Goal: Transaction & Acquisition: Obtain resource

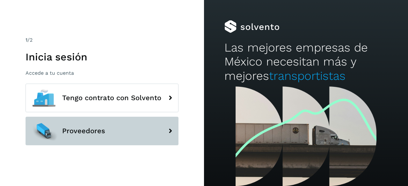
click at [128, 124] on button "Proveedores" at bounding box center [102, 131] width 153 height 29
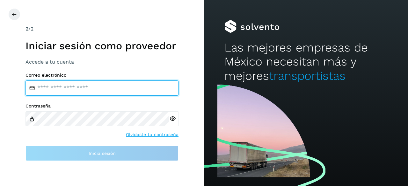
click at [139, 91] on input "email" at bounding box center [102, 88] width 153 height 15
type input "*"
click at [140, 90] on input "email" at bounding box center [102, 88] width 153 height 15
type input "**********"
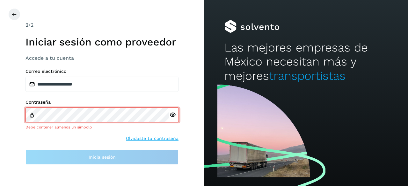
click at [171, 121] on div at bounding box center [174, 115] width 10 height 15
click at [172, 120] on div at bounding box center [174, 115] width 10 height 15
click at [173, 117] on icon at bounding box center [172, 115] width 7 height 7
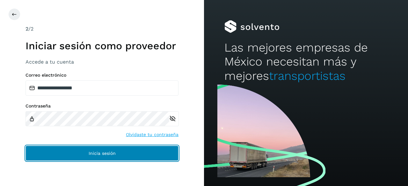
click at [117, 157] on button "Inicia sesión" at bounding box center [102, 153] width 153 height 15
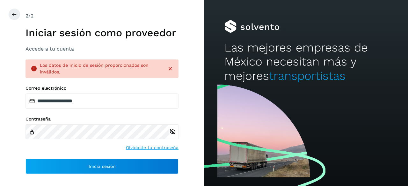
click at [153, 147] on link "Olvidaste tu contraseña" at bounding box center [152, 148] width 53 height 7
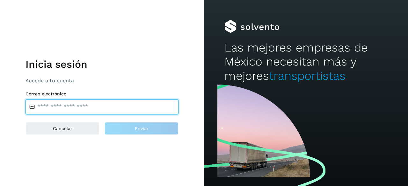
click at [149, 106] on input "email" at bounding box center [102, 106] width 153 height 15
type input "**********"
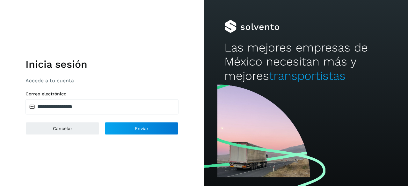
drag, startPoint x: 92, startPoint y: 158, endPoint x: 109, endPoint y: 145, distance: 20.9
click at [94, 157] on div "**********" at bounding box center [102, 93] width 204 height 186
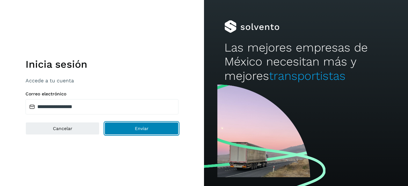
click at [138, 127] on span "Enviar" at bounding box center [142, 129] width 14 height 4
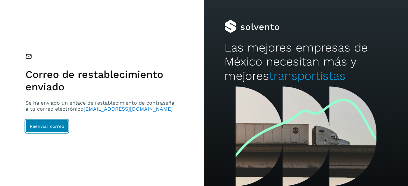
click at [38, 124] on span "Reenviar correo" at bounding box center [47, 126] width 34 height 4
click at [43, 127] on span "Reenviar correo" at bounding box center [47, 126] width 34 height 4
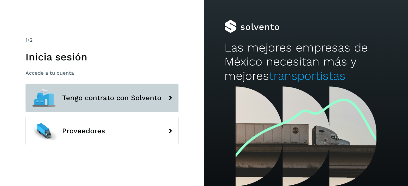
click at [102, 93] on button "Tengo contrato con Solvento" at bounding box center [102, 98] width 153 height 29
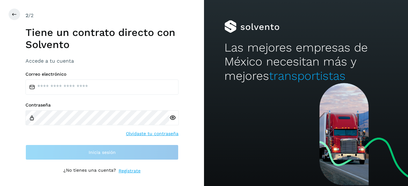
click at [129, 170] on link "Regístrate" at bounding box center [130, 171] width 22 height 7
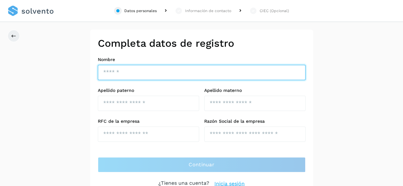
click at [143, 68] on input "text" at bounding box center [202, 72] width 208 height 15
type input "*****"
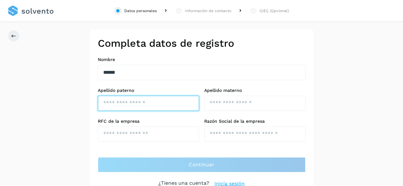
click at [134, 102] on input "text" at bounding box center [148, 103] width 101 height 15
type input "*****"
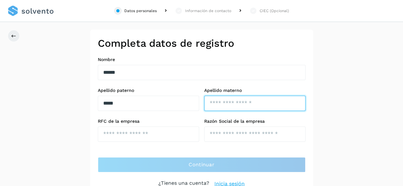
click at [230, 103] on input "text" at bounding box center [254, 103] width 101 height 15
type input "******"
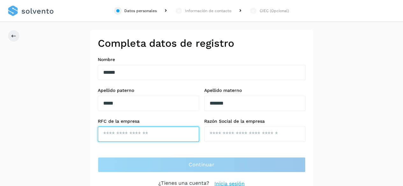
click at [135, 134] on input "text" at bounding box center [148, 134] width 101 height 15
type input "*"
type input "**********"
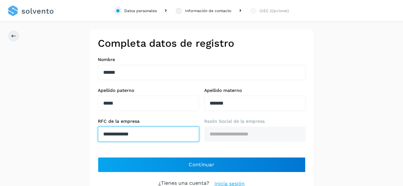
type input "**********"
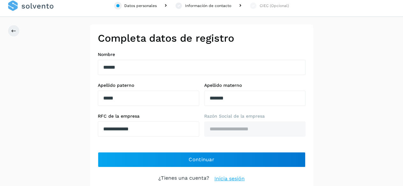
scroll to position [8, 0]
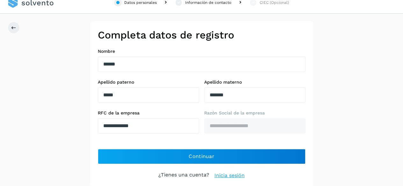
click at [229, 175] on link "Inicia sesión" at bounding box center [230, 176] width 30 height 8
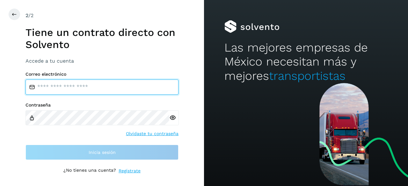
click at [107, 87] on input "email" at bounding box center [102, 87] width 153 height 15
type input "**********"
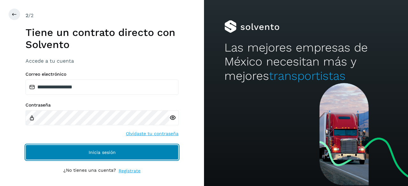
click at [75, 153] on button "Inicia sesión" at bounding box center [102, 152] width 153 height 15
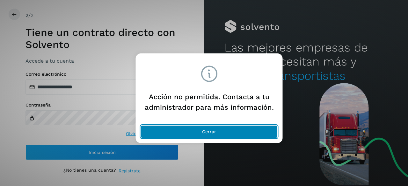
click at [214, 134] on span "Cerrar" at bounding box center [209, 132] width 14 height 4
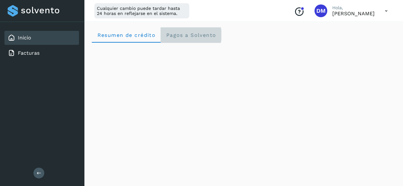
click at [197, 34] on span "Pagos a Solvento" at bounding box center [191, 35] width 50 height 6
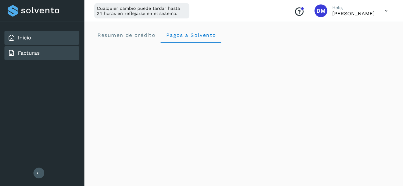
click at [23, 53] on link "Facturas" at bounding box center [29, 53] width 22 height 6
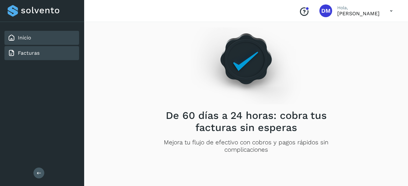
click at [23, 36] on link "Inicio" at bounding box center [24, 38] width 13 height 6
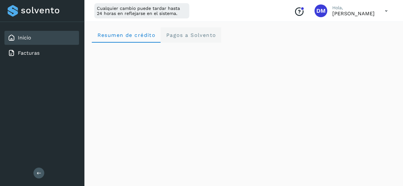
click at [200, 35] on span "Pagos a Solvento" at bounding box center [191, 35] width 50 height 6
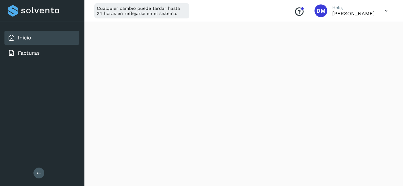
scroll to position [435, 0]
click at [355, 16] on p "DIEGO MUÑOZ" at bounding box center [354, 14] width 42 height 6
click at [384, 8] on icon at bounding box center [386, 10] width 13 height 13
click at [352, 28] on div "Documentación" at bounding box center [355, 29] width 76 height 12
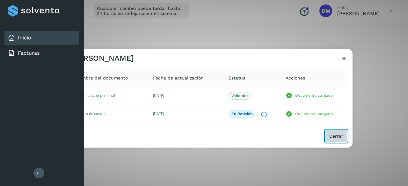
click at [335, 134] on span "Cerrar" at bounding box center [336, 136] width 14 height 4
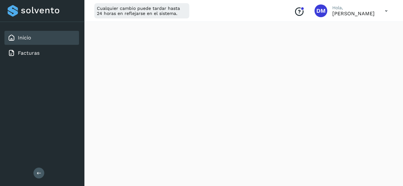
click at [317, 9] on div "Conoce nuestros beneficios DM Hola, DIEGO MUÑOZ" at bounding box center [341, 11] width 104 height 15
click at [325, 11] on span "DM" at bounding box center [321, 11] width 9 height 0
click at [20, 54] on link "Facturas" at bounding box center [29, 53] width 22 height 6
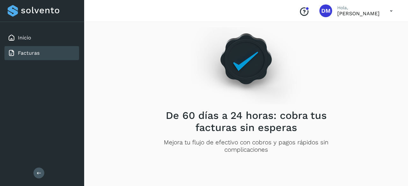
drag, startPoint x: 37, startPoint y: 167, endPoint x: 31, endPoint y: 166, distance: 5.5
click at [35, 167] on div "Inicio Facturas Salir" at bounding box center [42, 93] width 84 height 186
click at [36, 172] on button at bounding box center [38, 173] width 11 height 11
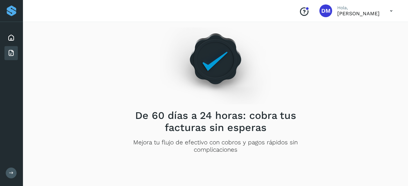
click at [14, 172] on button at bounding box center [11, 173] width 11 height 11
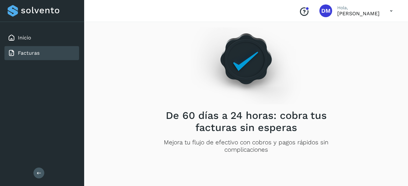
click at [41, 170] on button at bounding box center [38, 173] width 11 height 11
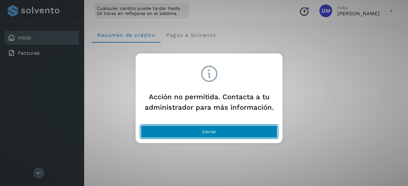
click at [231, 133] on button "Cerrar" at bounding box center [209, 132] width 137 height 13
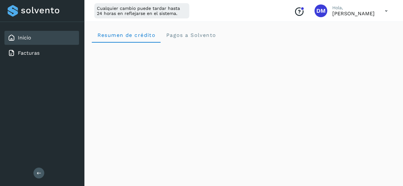
click at [367, 14] on p "[PERSON_NAME]" at bounding box center [354, 14] width 42 height 6
click at [385, 10] on icon at bounding box center [386, 10] width 13 height 13
click at [340, 42] on div "Cerrar sesión" at bounding box center [355, 41] width 76 height 12
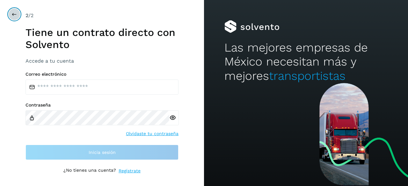
click at [14, 12] on icon at bounding box center [14, 14] width 5 height 5
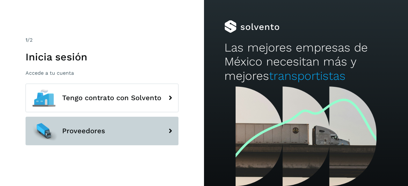
click at [109, 127] on button "Proveedores" at bounding box center [102, 131] width 153 height 29
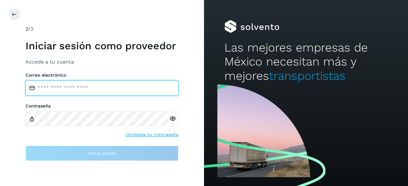
click at [121, 87] on input "email" at bounding box center [102, 88] width 153 height 15
type input "**********"
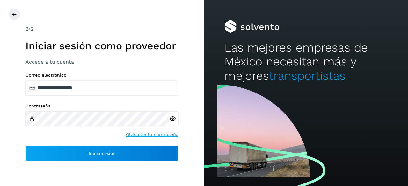
click at [172, 118] on icon at bounding box center [172, 119] width 7 height 7
click at [162, 133] on link "Olvidaste tu contraseña" at bounding box center [152, 135] width 53 height 7
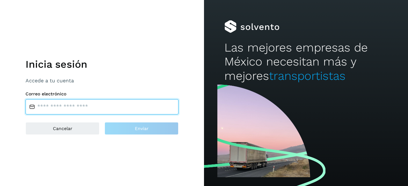
click at [65, 107] on input "email" at bounding box center [102, 106] width 153 height 15
type input "**********"
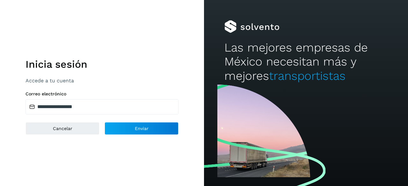
click at [107, 170] on div "**********" at bounding box center [102, 93] width 204 height 186
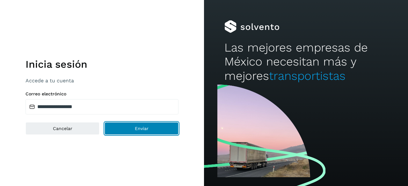
click at [147, 130] on span "Enviar" at bounding box center [142, 129] width 14 height 4
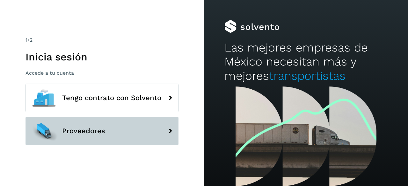
click at [93, 134] on span "Proveedores" at bounding box center [83, 132] width 43 height 8
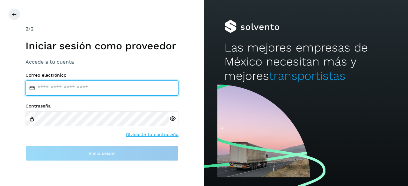
click at [80, 83] on input "email" at bounding box center [102, 88] width 153 height 15
type input "**********"
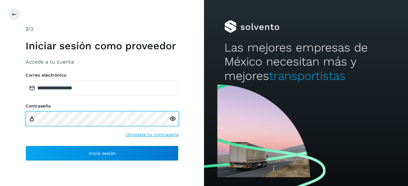
click at [170, 120] on div at bounding box center [102, 119] width 153 height 15
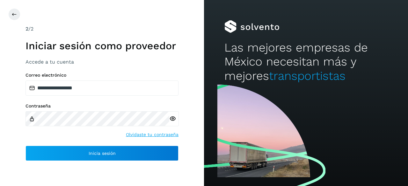
click at [173, 119] on icon at bounding box center [172, 119] width 7 height 7
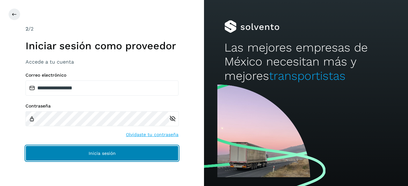
click at [112, 154] on span "Inicia sesión" at bounding box center [102, 153] width 27 height 4
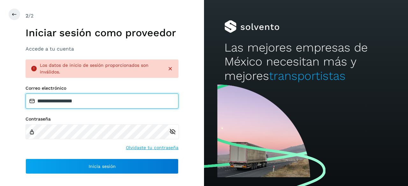
click at [114, 99] on input "**********" at bounding box center [102, 101] width 153 height 15
drag, startPoint x: 113, startPoint y: 99, endPoint x: 1, endPoint y: 99, distance: 112.5
click at [0, 98] on div "**********" at bounding box center [102, 93] width 204 height 186
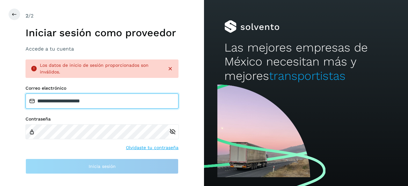
type input "**********"
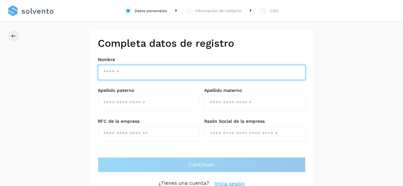
click at [144, 71] on input "text" at bounding box center [202, 72] width 208 height 15
type input "*****"
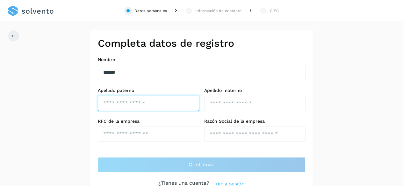
click at [128, 106] on input "text" at bounding box center [148, 103] width 101 height 15
type input "*"
type input "*****"
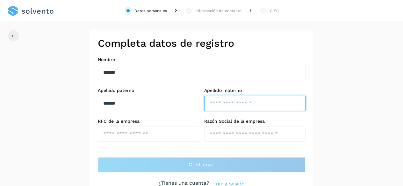
click at [223, 99] on input "text" at bounding box center [254, 103] width 101 height 15
type input "******"
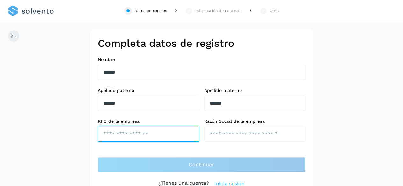
click at [153, 131] on input "text" at bounding box center [148, 134] width 101 height 15
type input "**********"
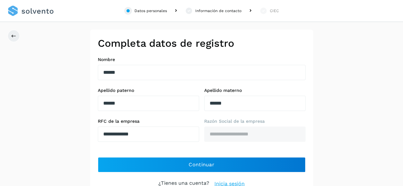
click at [369, 103] on div "**********" at bounding box center [201, 113] width 403 height 166
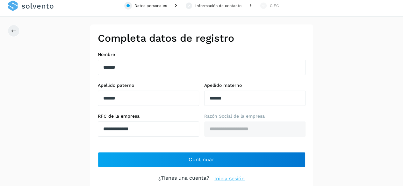
scroll to position [8, 0]
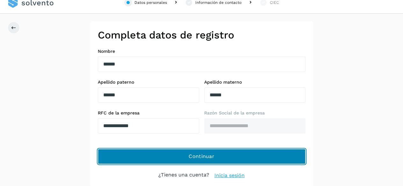
click at [180, 155] on button "Continuar" at bounding box center [202, 156] width 208 height 15
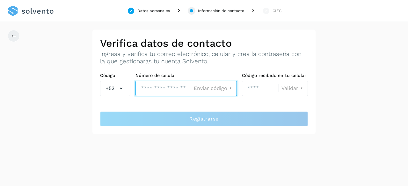
click at [179, 85] on input "tel" at bounding box center [162, 88] width 55 height 15
type input "**********"
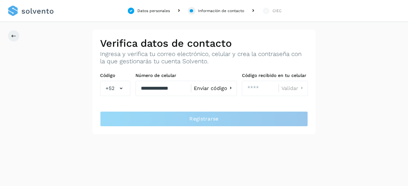
click at [210, 90] on span "Enviar código" at bounding box center [210, 88] width 33 height 5
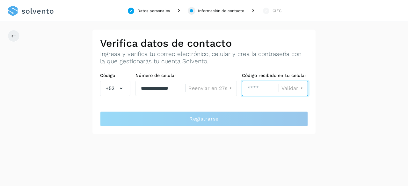
click at [257, 87] on input "number" at bounding box center [260, 88] width 37 height 15
type input "****"
click at [290, 92] on div "Validar" at bounding box center [292, 88] width 26 height 8
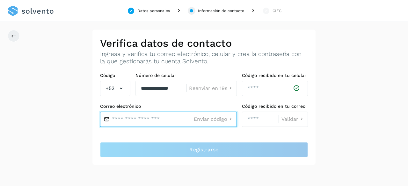
click at [145, 125] on input "text" at bounding box center [145, 119] width 91 height 15
type input "**********"
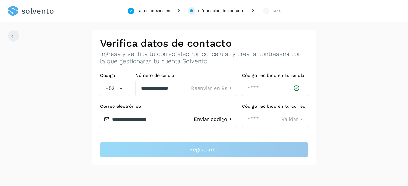
click at [204, 118] on span "Enviar código" at bounding box center [210, 119] width 33 height 5
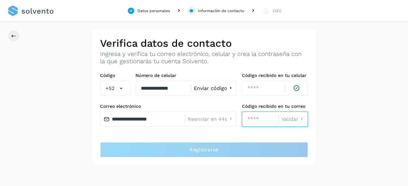
click at [257, 118] on input "number" at bounding box center [260, 119] width 37 height 15
type input "****"
click at [293, 118] on span "Validar" at bounding box center [290, 119] width 17 height 5
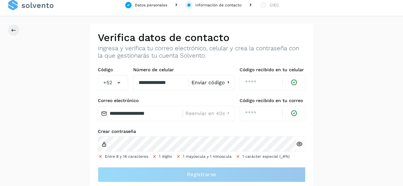
scroll to position [9, 0]
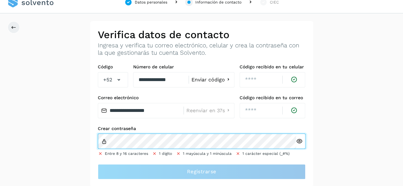
click at [92, 141] on div "**********" at bounding box center [201, 104] width 223 height 166
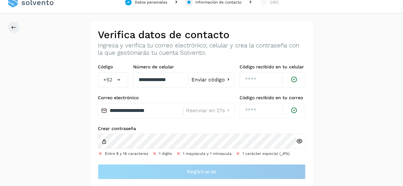
click at [19, 135] on div "**********" at bounding box center [201, 104] width 403 height 166
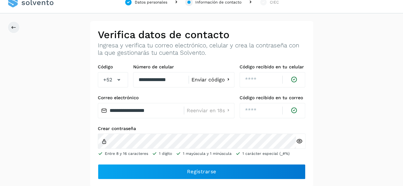
click at [300, 139] on icon at bounding box center [299, 141] width 7 height 7
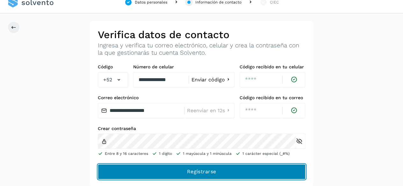
click at [209, 169] on span "Registrarse" at bounding box center [201, 172] width 29 height 7
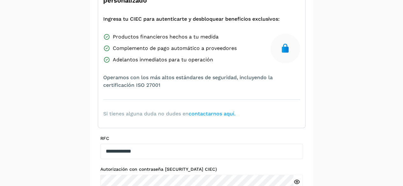
scroll to position [145, 0]
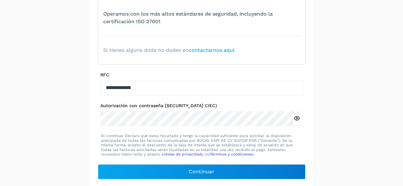
click at [298, 120] on icon at bounding box center [297, 118] width 7 height 7
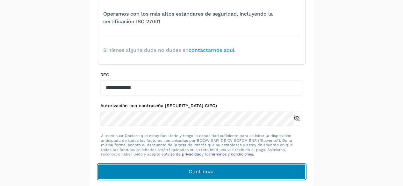
click at [199, 169] on span "Continuar" at bounding box center [202, 172] width 26 height 7
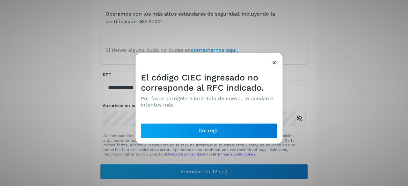
click at [275, 61] on icon at bounding box center [274, 62] width 7 height 7
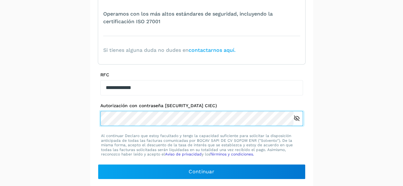
click at [82, 120] on div "**********" at bounding box center [201, 35] width 403 height 303
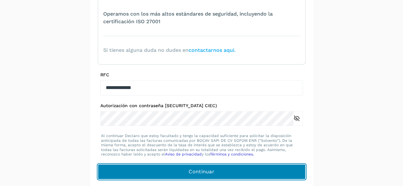
click at [186, 170] on button "Continuar" at bounding box center [202, 172] width 208 height 15
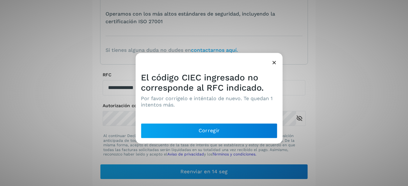
click at [275, 62] on icon at bounding box center [274, 62] width 7 height 7
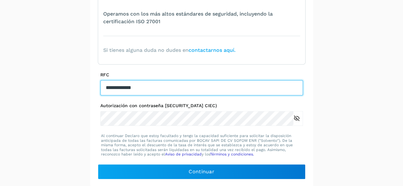
click at [125, 83] on input "**********" at bounding box center [201, 87] width 203 height 15
type input "**********"
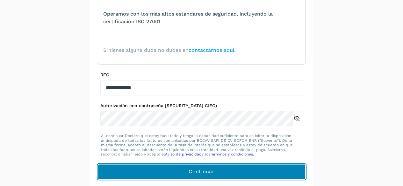
click at [210, 172] on span "Continuar" at bounding box center [202, 172] width 26 height 7
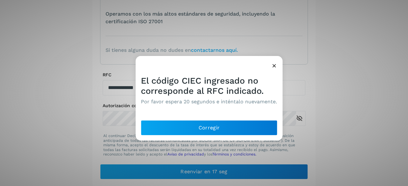
click at [275, 63] on icon at bounding box center [274, 65] width 7 height 7
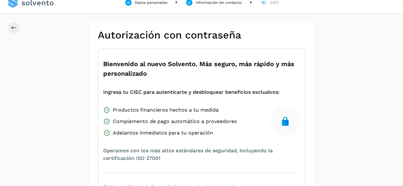
scroll to position [0, 0]
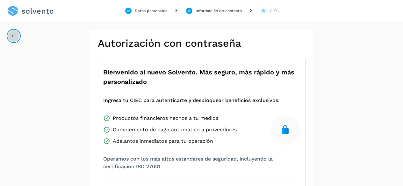
click at [15, 34] on icon at bounding box center [13, 35] width 5 height 5
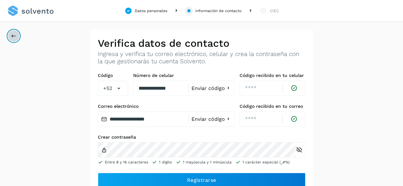
click at [13, 40] on button at bounding box center [14, 36] width 12 height 12
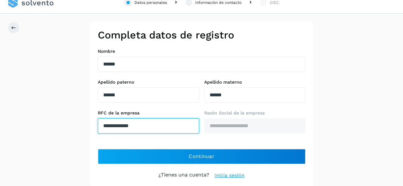
click at [121, 127] on input "**********" at bounding box center [148, 126] width 101 height 15
click at [124, 125] on input "**********" at bounding box center [148, 126] width 101 height 15
click at [124, 123] on input "**********" at bounding box center [148, 126] width 101 height 15
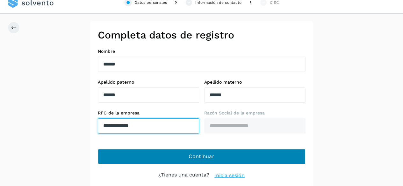
type input "**********"
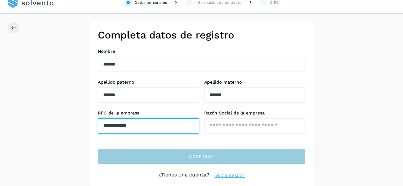
type input "**********"
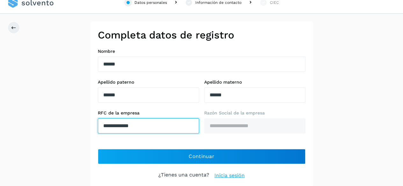
type input "**********"
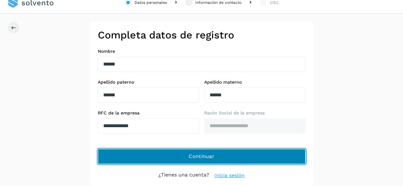
click at [215, 154] on button "Continuar" at bounding box center [202, 156] width 208 height 15
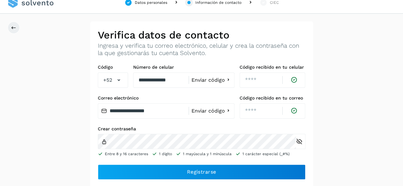
scroll to position [9, 0]
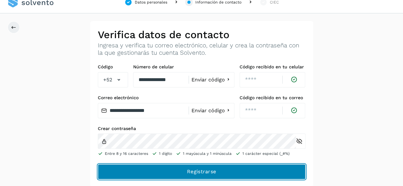
click at [194, 169] on span "Registrarse" at bounding box center [201, 172] width 29 height 7
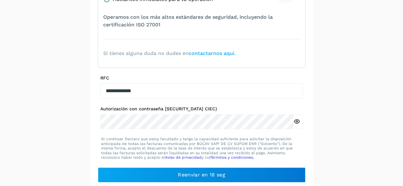
scroll to position [145, 0]
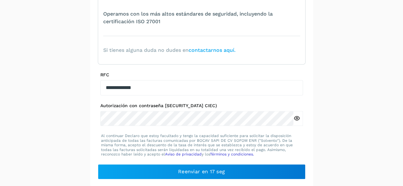
click at [296, 119] on icon at bounding box center [297, 118] width 7 height 7
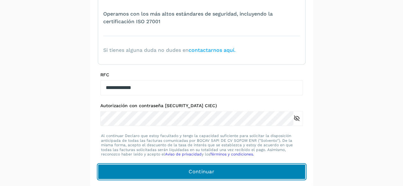
click at [206, 169] on span "Continuar" at bounding box center [202, 172] width 26 height 7
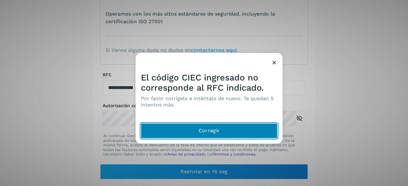
click at [230, 131] on button "Corregir" at bounding box center [209, 130] width 137 height 15
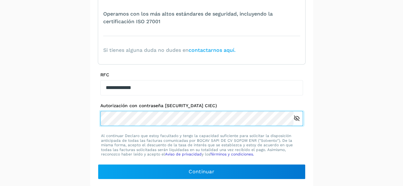
click at [55, 119] on div "**********" at bounding box center [201, 35] width 403 height 303
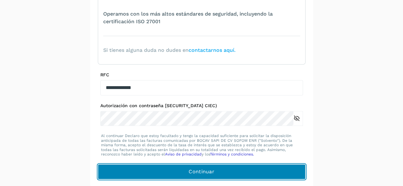
click at [175, 168] on button "Continuar" at bounding box center [202, 172] width 208 height 15
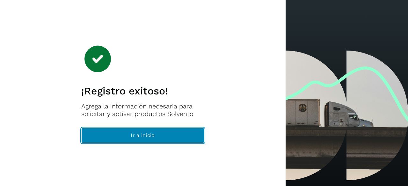
click at [148, 136] on span "Ir a inicio" at bounding box center [143, 135] width 24 height 7
click at [146, 137] on span "Ir a inicio" at bounding box center [143, 135] width 24 height 7
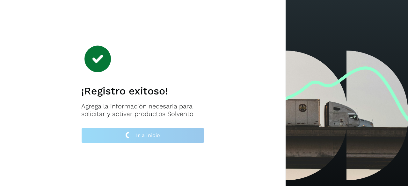
click at [237, 64] on div "¡Registro exitoso! Agrega la información necesaria para solicitar y activar pro…" at bounding box center [143, 93] width 286 height 186
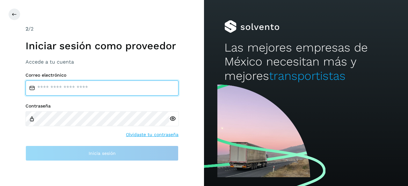
click at [82, 83] on input "email" at bounding box center [102, 88] width 153 height 15
type input "**********"
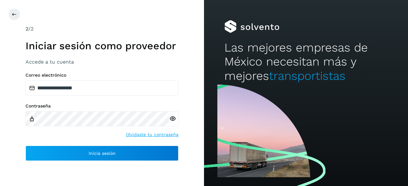
click at [174, 119] on icon at bounding box center [172, 119] width 7 height 7
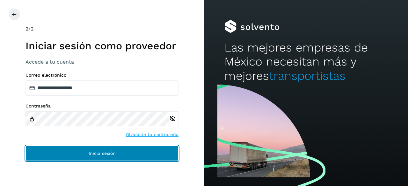
click at [108, 155] on span "Inicia sesión" at bounding box center [102, 153] width 27 height 4
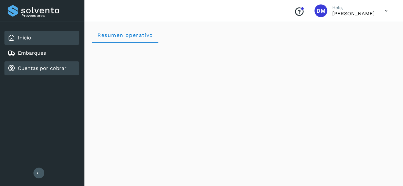
click at [22, 67] on link "Cuentas por cobrar" at bounding box center [42, 68] width 49 height 6
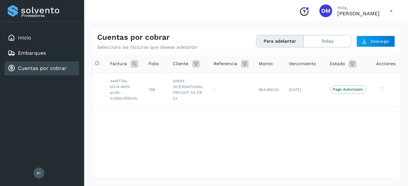
scroll to position [0, 17]
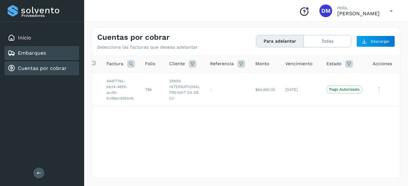
click at [29, 49] on div "Embarques" at bounding box center [27, 53] width 38 height 8
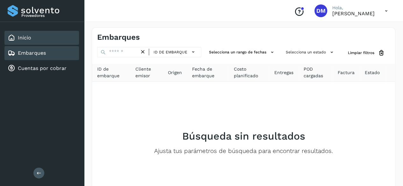
click at [31, 40] on link "Inicio" at bounding box center [24, 38] width 13 height 6
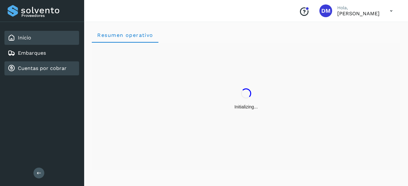
click at [42, 70] on link "Cuentas por cobrar" at bounding box center [42, 68] width 49 height 6
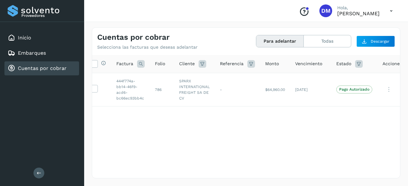
scroll to position [0, 17]
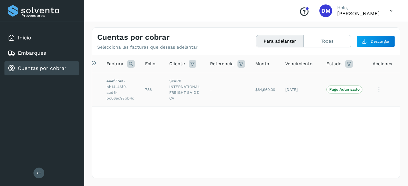
click at [347, 91] on p "Pago Autorizado" at bounding box center [344, 89] width 30 height 4
click at [377, 90] on icon at bounding box center [379, 89] width 13 height 13
click at [278, 128] on div at bounding box center [204, 93] width 408 height 186
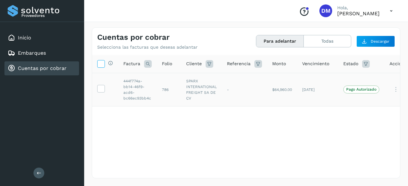
click at [102, 64] on icon at bounding box center [101, 63] width 7 height 7
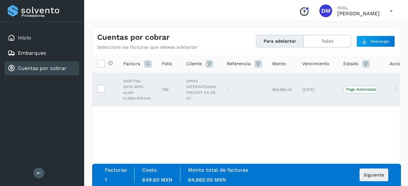
drag, startPoint x: 356, startPoint y: 152, endPoint x: 408, endPoint y: 140, distance: 53.4
click at [408, 140] on div "Cuentas por cobrar Selecciona las facturas que deseas adelantar Para adelantar …" at bounding box center [246, 103] width 324 height 167
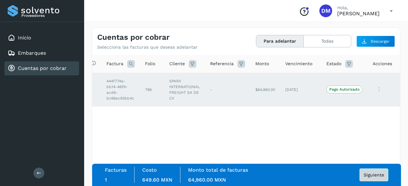
click at [377, 178] on span "Siguiente" at bounding box center [374, 175] width 20 height 4
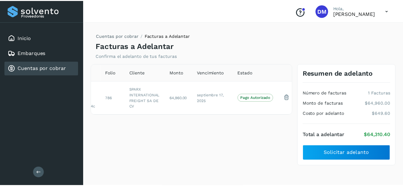
scroll to position [0, 31]
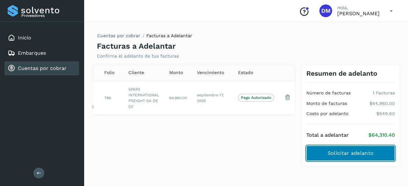
click at [360, 152] on span "Solicitar adelanto" at bounding box center [351, 153] width 46 height 7
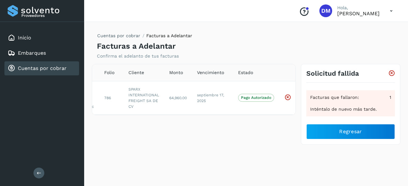
scroll to position [0, 0]
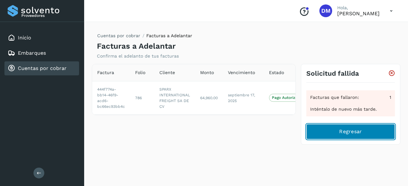
click at [344, 128] on button "Regresar" at bounding box center [350, 131] width 89 height 15
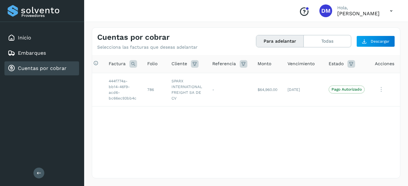
scroll to position [0, 6]
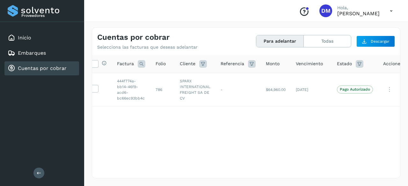
click at [91, 60] on div "Cuentas por cobrar Selecciona las facturas que deseas adelantar Para adelantar …" at bounding box center [246, 103] width 324 height 167
click at [94, 62] on icon at bounding box center [94, 63] width 7 height 7
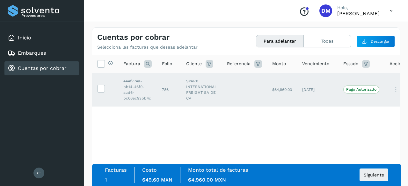
scroll to position [0, 17]
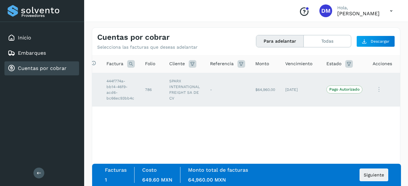
click at [267, 133] on div "Selecciona todas las facturas disponibles para adelanto Factura Folio Cliente R…" at bounding box center [246, 103] width 308 height 97
click at [341, 91] on p "Pago Autorizado" at bounding box center [344, 89] width 30 height 4
click at [378, 90] on icon at bounding box center [379, 89] width 13 height 13
click at [345, 104] on button "Ver Detalle" at bounding box center [358, 105] width 76 height 12
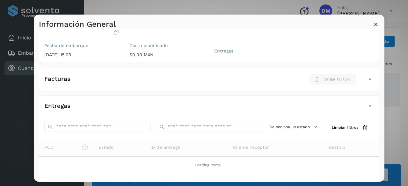
scroll to position [64, 0]
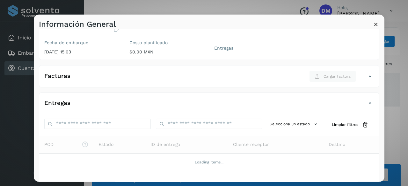
click at [366, 77] on icon at bounding box center [370, 77] width 8 height 8
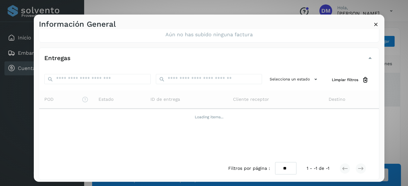
scroll to position [135, 0]
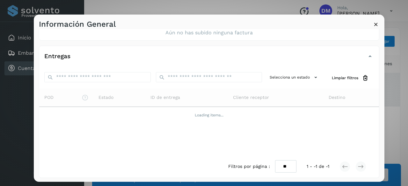
click at [376, 24] on icon at bounding box center [376, 24] width 7 height 7
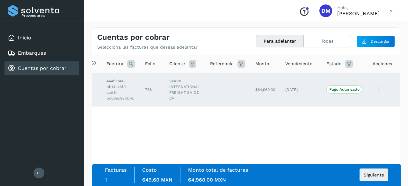
click at [382, 64] on span "Acciones" at bounding box center [382, 64] width 19 height 7
click at [376, 90] on icon at bounding box center [379, 89] width 13 height 13
click at [260, 127] on div at bounding box center [204, 93] width 408 height 186
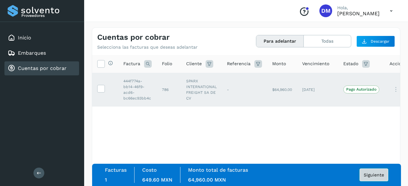
click at [371, 173] on span "Siguiente" at bounding box center [374, 175] width 20 height 4
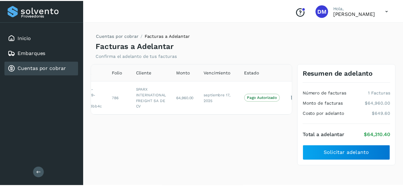
scroll to position [0, 31]
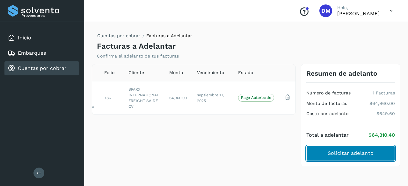
click at [355, 150] on span "Solicitar adelanto" at bounding box center [351, 153] width 46 height 7
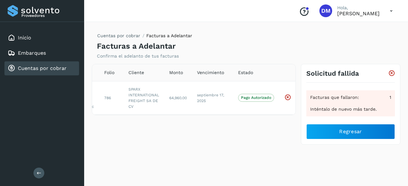
click at [391, 11] on icon at bounding box center [391, 10] width 13 height 13
click at [346, 62] on div at bounding box center [204, 93] width 408 height 186
click at [24, 53] on link "Embarques" at bounding box center [32, 53] width 28 height 6
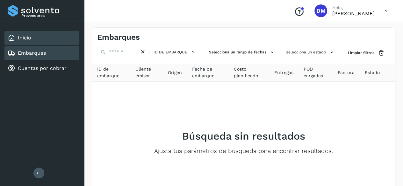
click at [26, 39] on link "Inicio" at bounding box center [24, 38] width 13 height 6
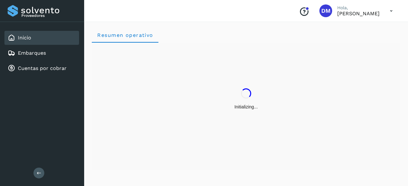
click at [299, 11] on icon "Conoce nuestros beneficios" at bounding box center [304, 12] width 10 height 10
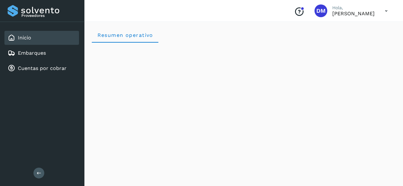
click at [345, 12] on p "[PERSON_NAME]" at bounding box center [354, 14] width 42 height 6
click at [317, 11] on span "DM" at bounding box center [321, 11] width 9 height 0
click at [379, 12] on div "Conoce nuestros beneficios DM [PERSON_NAME]" at bounding box center [341, 11] width 104 height 15
click at [386, 10] on icon at bounding box center [386, 10] width 13 height 13
click at [290, 38] on div at bounding box center [201, 93] width 403 height 186
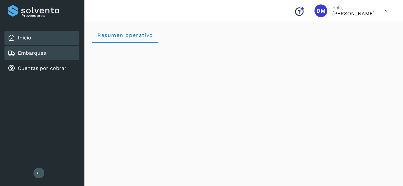
click at [33, 49] on div "Embarques" at bounding box center [41, 53] width 75 height 14
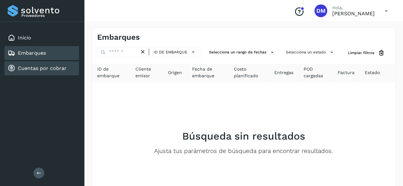
click at [30, 64] on div "Cuentas por cobrar" at bounding box center [41, 69] width 75 height 14
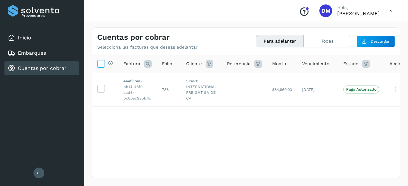
click at [104, 65] on icon at bounding box center [101, 63] width 7 height 7
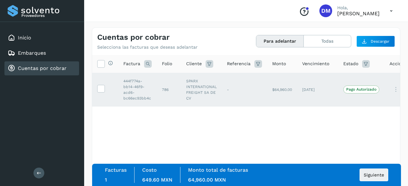
click at [184, 128] on div "Selecciona todas las facturas disponibles para adelanto Factura Folio Cliente R…" at bounding box center [246, 103] width 308 height 97
click at [43, 174] on button at bounding box center [38, 173] width 11 height 11
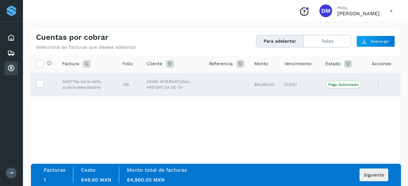
click at [9, 167] on div "Proveedores Inicio Embarques Cuentas por cobrar Salir" at bounding box center [11, 93] width 23 height 186
click at [11, 171] on icon at bounding box center [11, 173] width 5 height 5
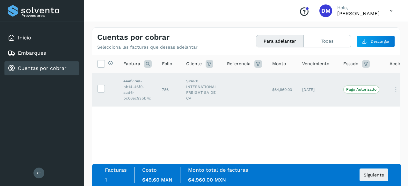
click at [390, 13] on icon at bounding box center [391, 10] width 13 height 13
click at [356, 28] on div "Cerrar sesión" at bounding box center [360, 29] width 76 height 12
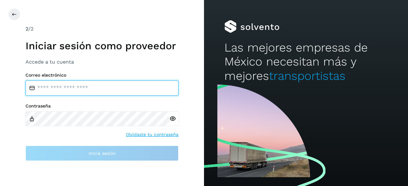
click at [83, 88] on input "email" at bounding box center [102, 88] width 153 height 15
type input "**********"
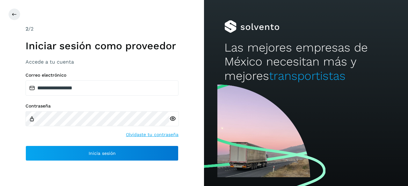
click at [173, 119] on icon at bounding box center [172, 119] width 7 height 7
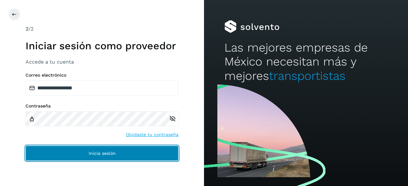
click at [116, 148] on button "Inicia sesión" at bounding box center [102, 153] width 153 height 15
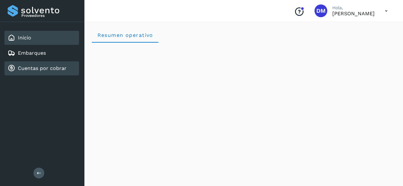
click at [20, 67] on link "Cuentas por cobrar" at bounding box center [42, 68] width 49 height 6
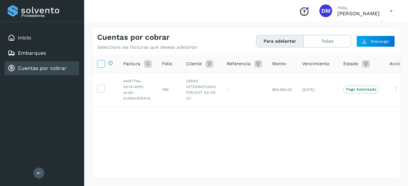
click at [102, 61] on icon at bounding box center [101, 63] width 7 height 7
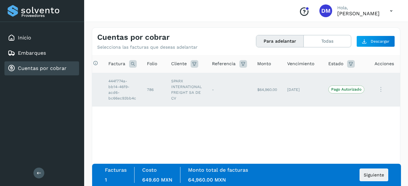
scroll to position [0, 17]
click at [369, 174] on span "Siguiente" at bounding box center [374, 175] width 20 height 4
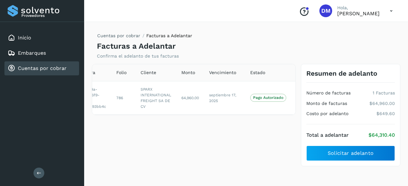
scroll to position [0, 31]
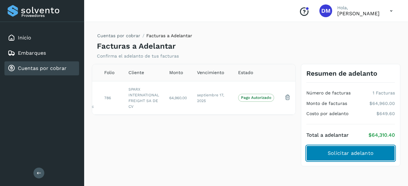
click at [339, 148] on button "Solicitar adelanto" at bounding box center [350, 153] width 89 height 15
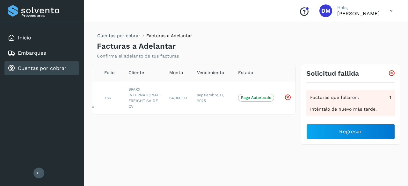
click at [385, 11] on icon at bounding box center [391, 10] width 13 height 13
click at [243, 18] on div at bounding box center [204, 93] width 408 height 186
